Goal: Information Seeking & Learning: Learn about a topic

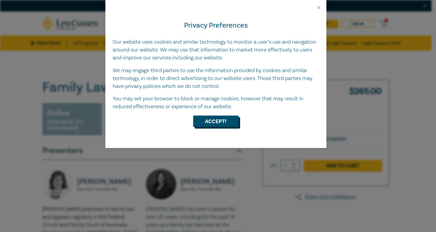
click at [223, 118] on button "Accept!" at bounding box center [215, 121] width 45 height 12
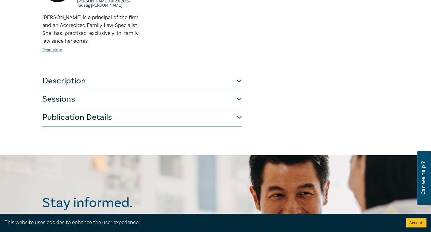
scroll to position [317, 0]
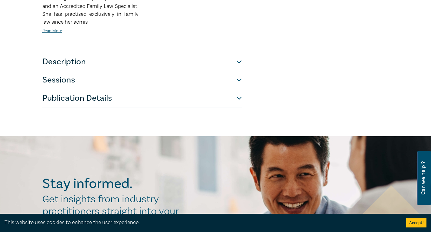
click at [208, 71] on button "Sessions" at bounding box center [142, 80] width 200 height 18
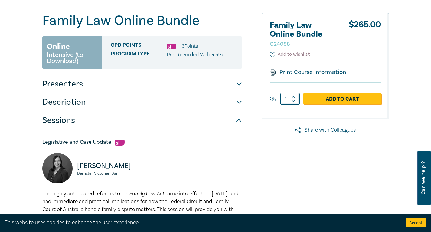
scroll to position [0, 0]
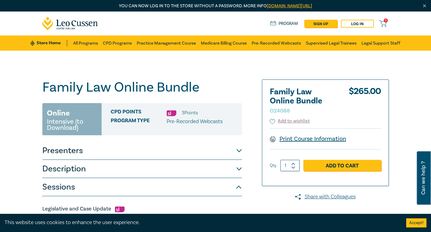
click at [309, 136] on link "Print Course Information" at bounding box center [308, 139] width 77 height 8
click at [110, 168] on button "Description" at bounding box center [142, 168] width 200 height 18
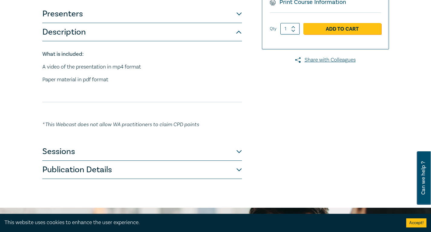
scroll to position [139, 0]
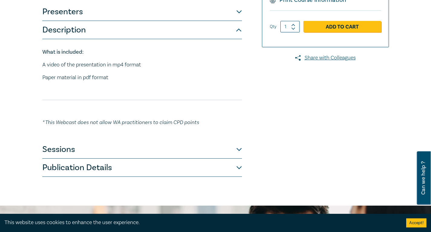
click at [63, 150] on button "Sessions" at bounding box center [142, 149] width 200 height 18
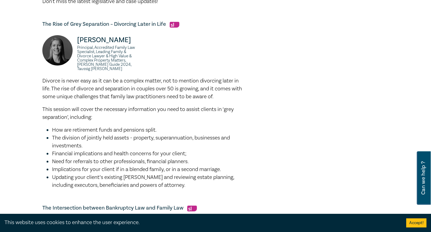
scroll to position [0, 0]
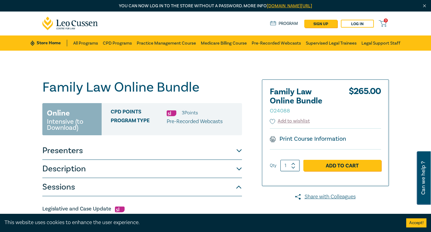
click at [55, 168] on button "Description" at bounding box center [142, 168] width 200 height 18
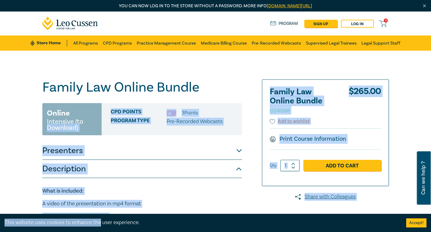
drag, startPoint x: 115, startPoint y: 189, endPoint x: 82, endPoint y: 121, distance: 75.3
click at [187, 126] on div "CPD Points 3 Point s Program type Pre-Recorded Webcasts" at bounding box center [172, 119] width 140 height 32
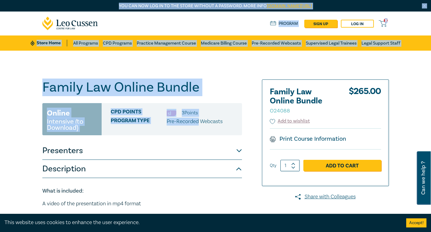
drag, startPoint x: 187, startPoint y: 126, endPoint x: 0, endPoint y: -26, distance: 241.4
